Goal: Task Accomplishment & Management: Manage account settings

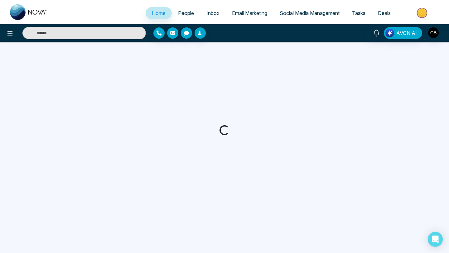
select select "*"
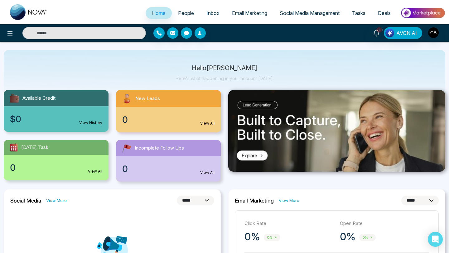
scroll to position [12, 0]
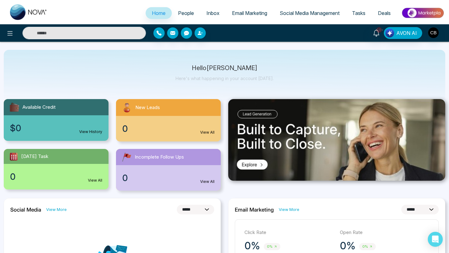
click at [207, 133] on link "View All" at bounding box center [207, 133] width 14 height 6
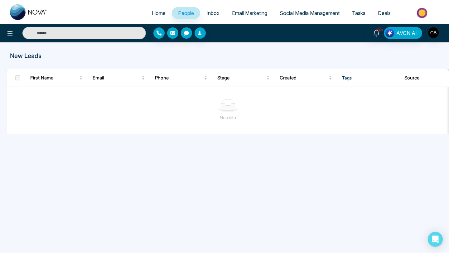
click at [152, 11] on span "Home" at bounding box center [159, 13] width 14 height 6
select select "*"
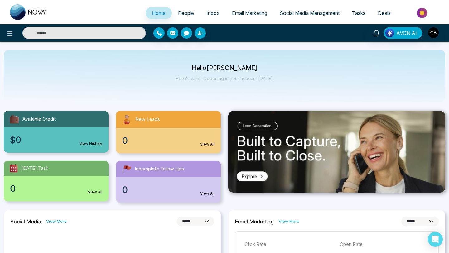
click at [182, 13] on span "People" at bounding box center [186, 13] width 16 height 6
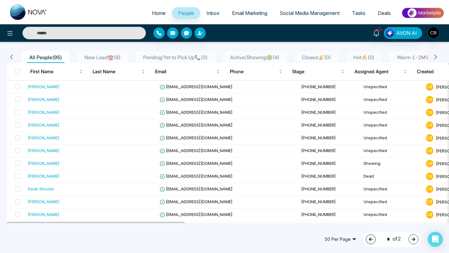
scroll to position [45, 0]
click at [52, 86] on div "[PERSON_NAME]" at bounding box center [44, 87] width 32 height 6
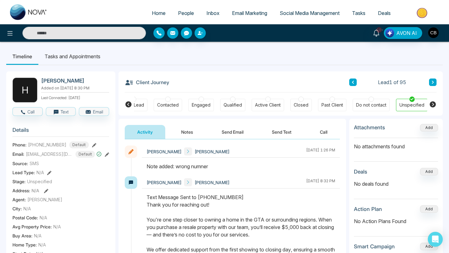
click at [356, 13] on span "Tasks" at bounding box center [358, 13] width 13 height 6
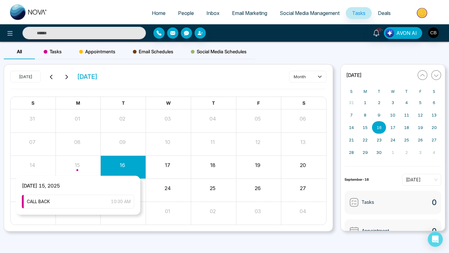
click at [78, 166] on div "Month View" at bounding box center [78, 167] width 45 height 15
click at [41, 202] on span "CALL BACK" at bounding box center [38, 201] width 23 height 7
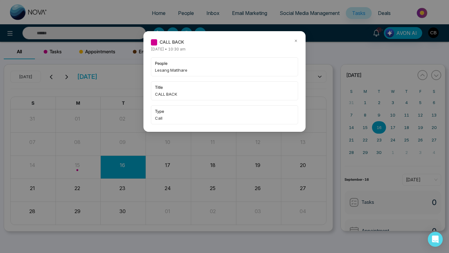
click at [69, 32] on div "CALL BACK [DATE] • 10:30 am people Lesang Matlhare title CALL BACK type Call" at bounding box center [224, 126] width 449 height 253
click at [295, 41] on icon at bounding box center [296, 41] width 4 height 4
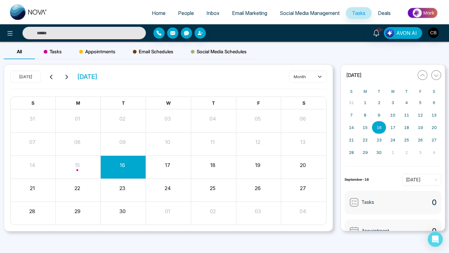
click at [43, 32] on input "text" at bounding box center [84, 33] width 124 height 12
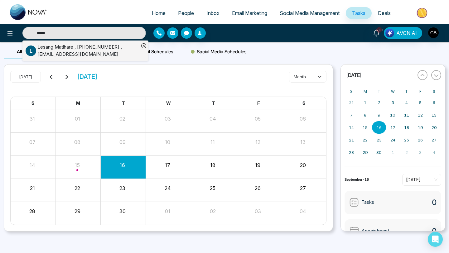
type input "*****"
click at [69, 46] on div "[PERSON_NAME] , [PHONE_NUMBER] , [EMAIL_ADDRESS][DOMAIN_NAME]" at bounding box center [88, 51] width 102 height 14
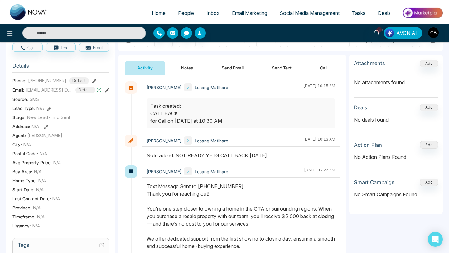
scroll to position [65, 0]
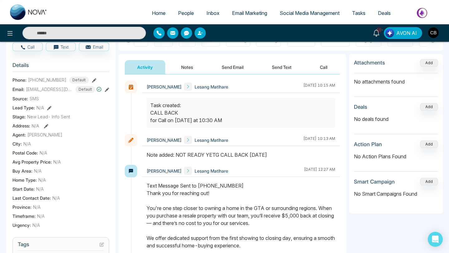
click at [185, 69] on button "Notes" at bounding box center [187, 67] width 37 height 14
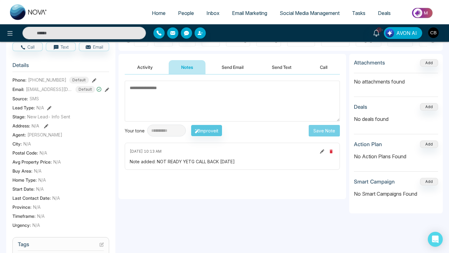
click at [137, 94] on textarea at bounding box center [232, 101] width 215 height 41
type textarea "*"
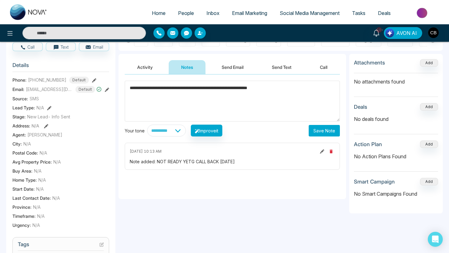
type textarea "**********"
click at [321, 129] on button "Save Note" at bounding box center [324, 131] width 31 height 12
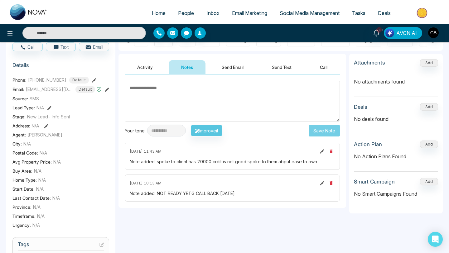
click at [229, 154] on div "[DATE] 11:43 AM" at bounding box center [232, 151] width 205 height 7
